Goal: Navigation & Orientation: Find specific page/section

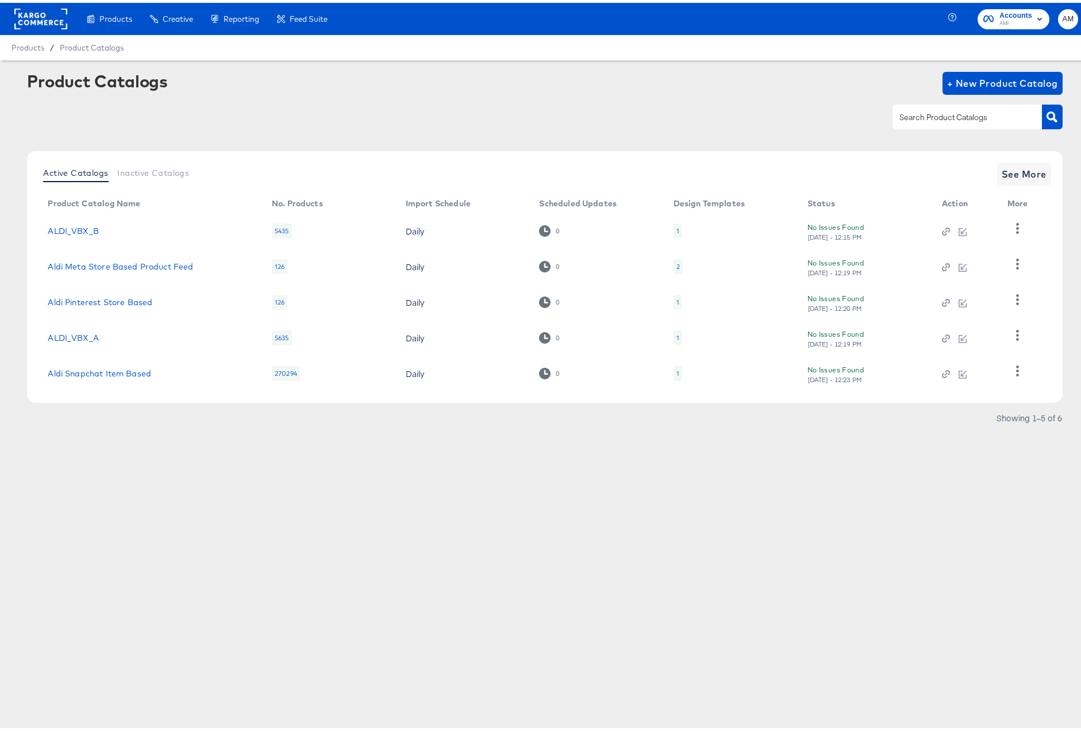
click at [8, 9] on div "Products Products Product Catalogs Enhance Your Product Catalog, Map Them to Pu…" at bounding box center [168, 16] width 336 height 32
click at [36, 14] on rect at bounding box center [40, 16] width 53 height 21
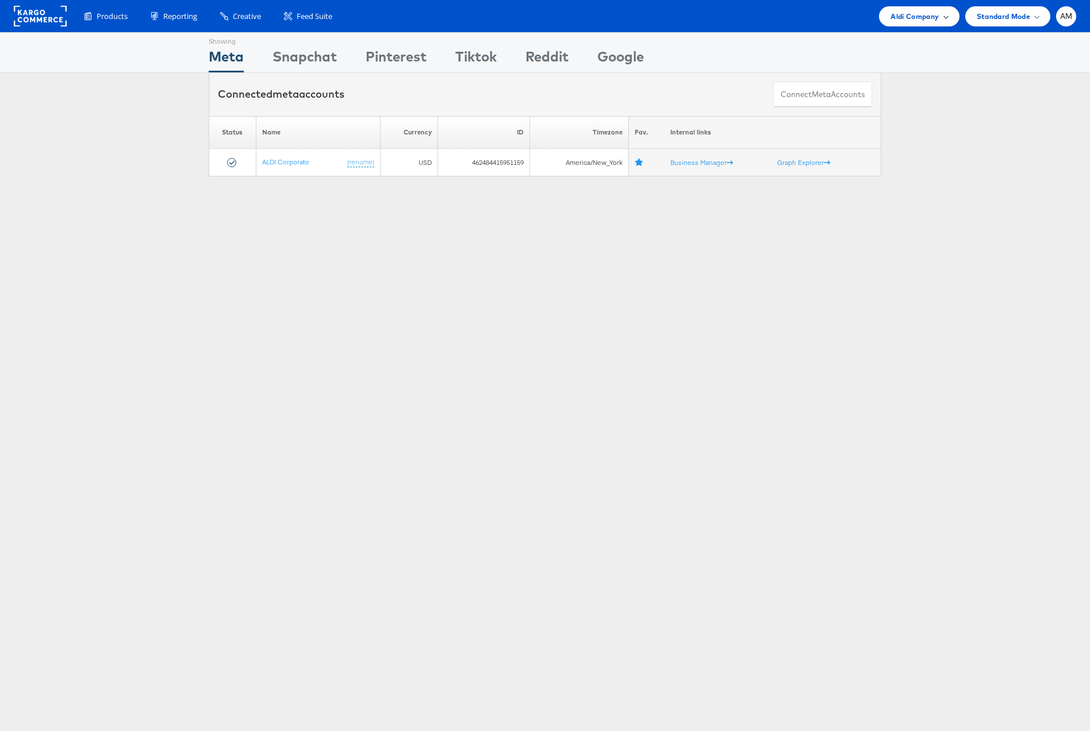
click at [916, 20] on span "Aldi Company" at bounding box center [914, 16] width 48 height 12
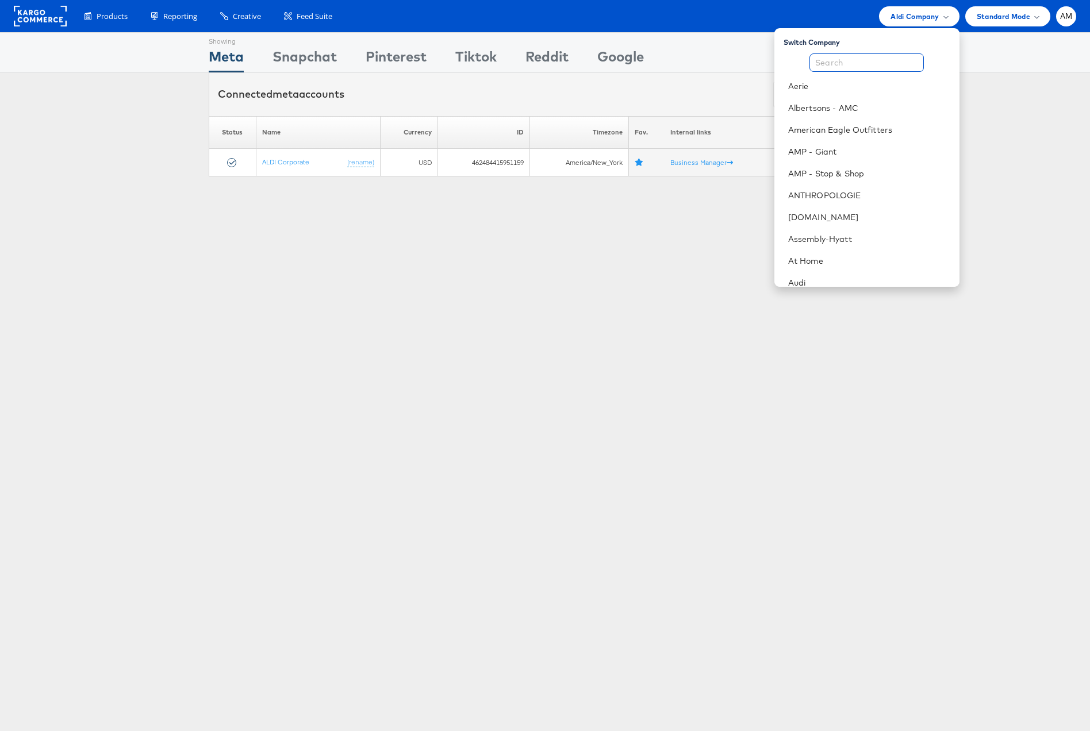
click at [851, 63] on input "text" at bounding box center [866, 62] width 114 height 18
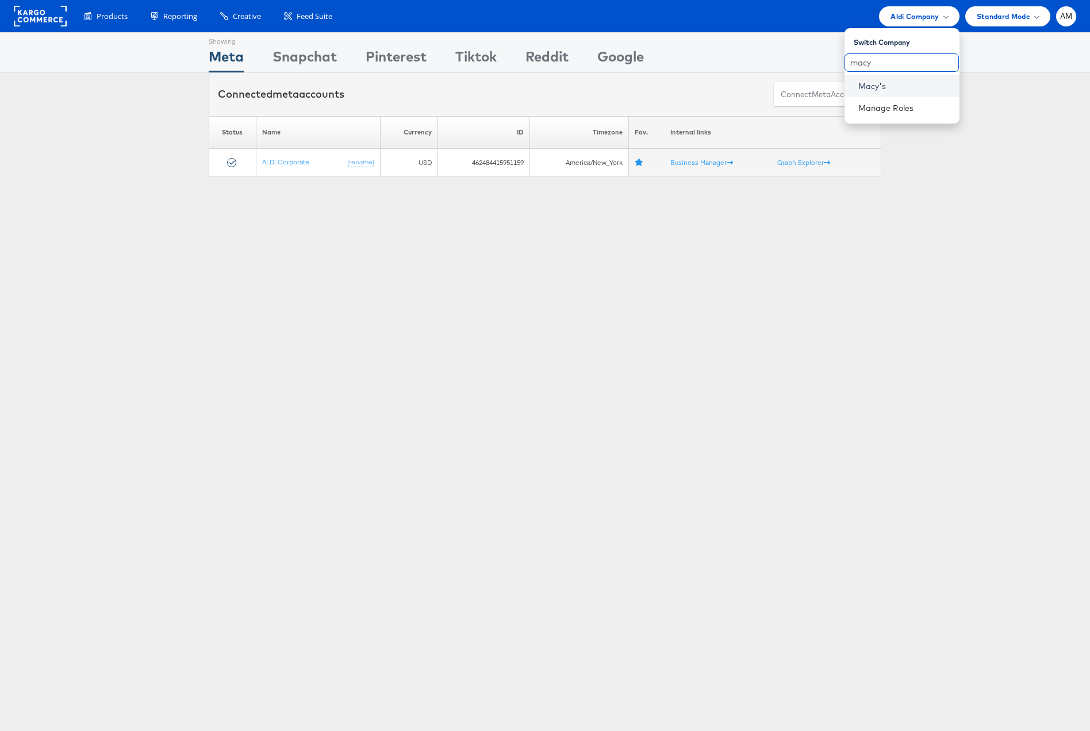
type input "macy"
click at [861, 89] on link "Macy's" at bounding box center [904, 85] width 92 height 11
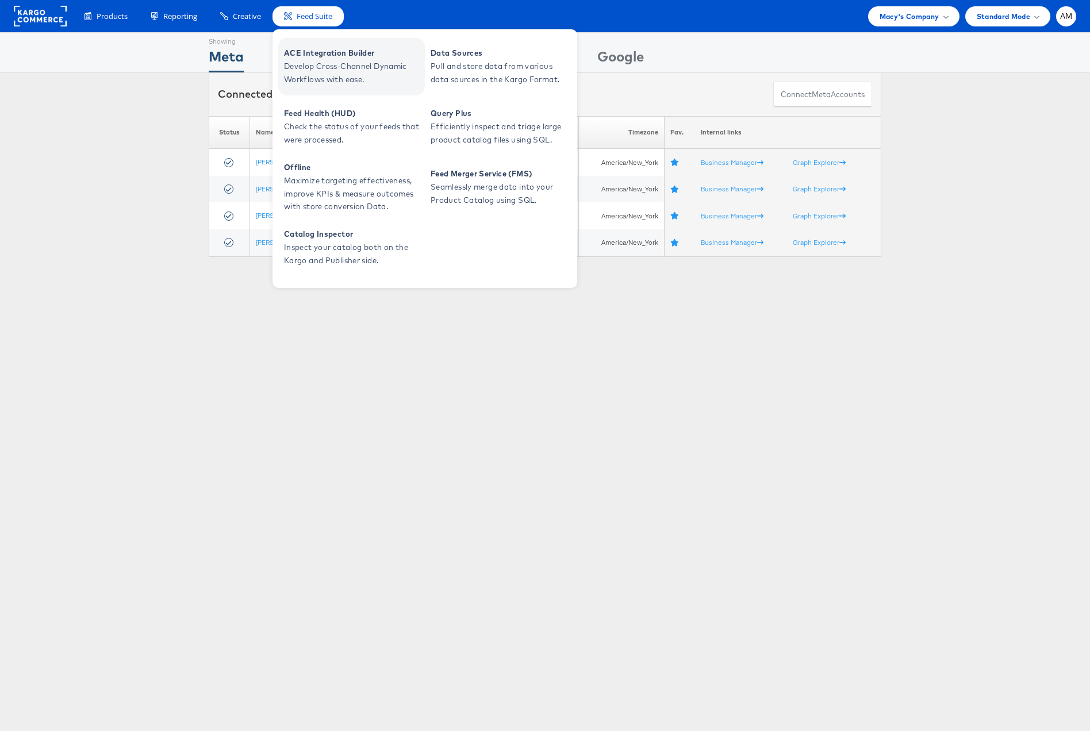
click at [319, 52] on span "ACE Integration Builder" at bounding box center [353, 53] width 138 height 13
